Goal: Information Seeking & Learning: Understand process/instructions

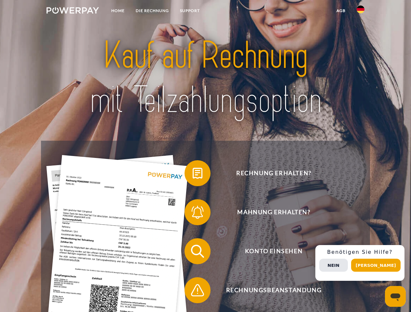
click at [73, 11] on img at bounding box center [73, 10] width 52 height 7
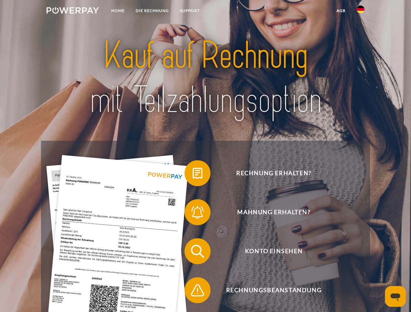
click at [360, 11] on img at bounding box center [360, 10] width 8 height 8
click at [340, 11] on link "agb" at bounding box center [341, 11] width 20 height 12
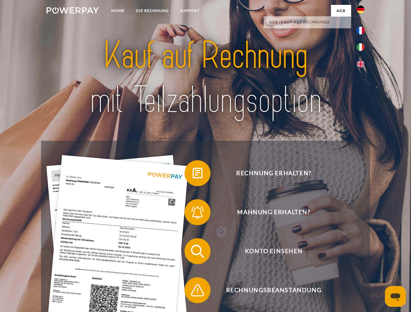
click at [193, 175] on span at bounding box center [187, 173] width 33 height 33
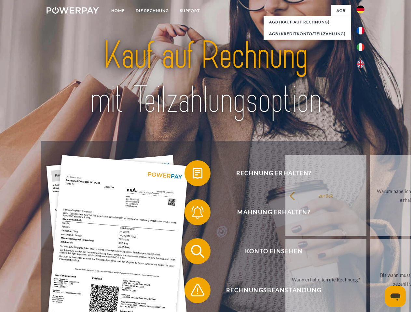
click at [193, 214] on div "Rechnung erhalten? Mahnung erhalten? Konto einsehen" at bounding box center [205, 271] width 328 height 260
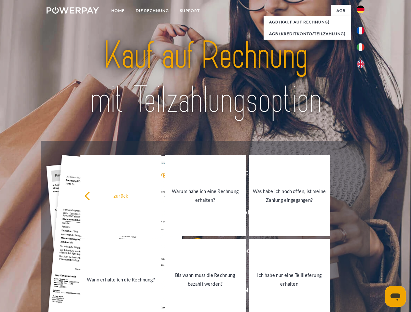
click at [193, 253] on link "Bis wann muss die Rechnung bezahlt werden?" at bounding box center [205, 279] width 81 height 81
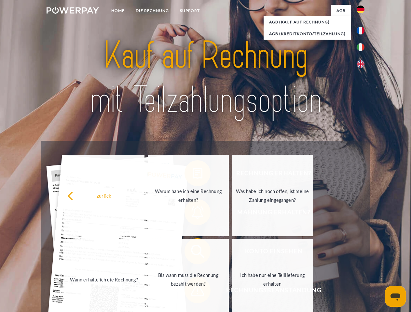
click at [193, 292] on span at bounding box center [187, 290] width 33 height 33
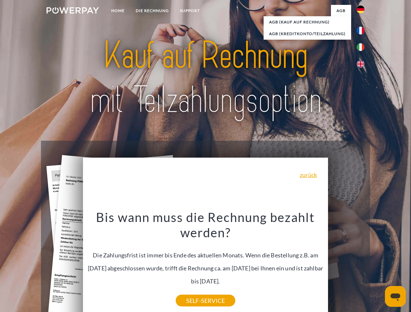
click at [362, 263] on div "Rechnung erhalten? Mahnung erhalten? Konto einsehen" at bounding box center [205, 271] width 328 height 260
click at [346, 264] on span "Konto einsehen" at bounding box center [273, 251] width 159 height 26
click at [378, 265] on header "Home DIE RECHNUNG SUPPORT" at bounding box center [205, 224] width 411 height 449
